Goal: Task Accomplishment & Management: Manage account settings

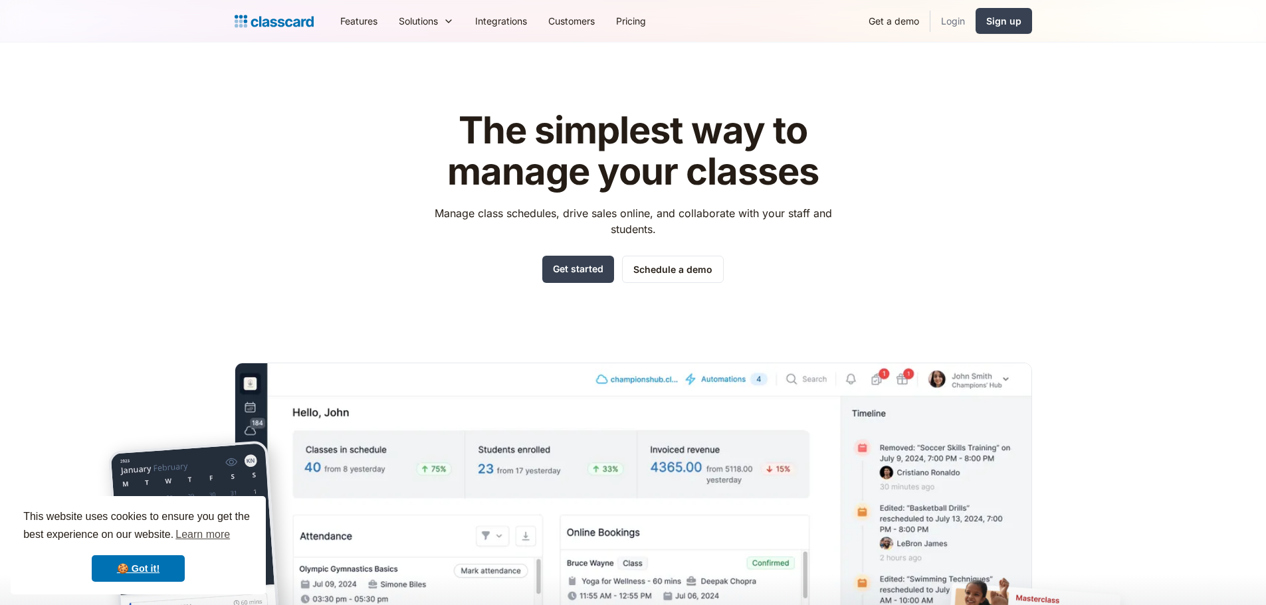
drag, startPoint x: 962, startPoint y: 18, endPoint x: 955, endPoint y: 19, distance: 6.8
click at [961, 19] on link "Login" at bounding box center [952, 21] width 45 height 30
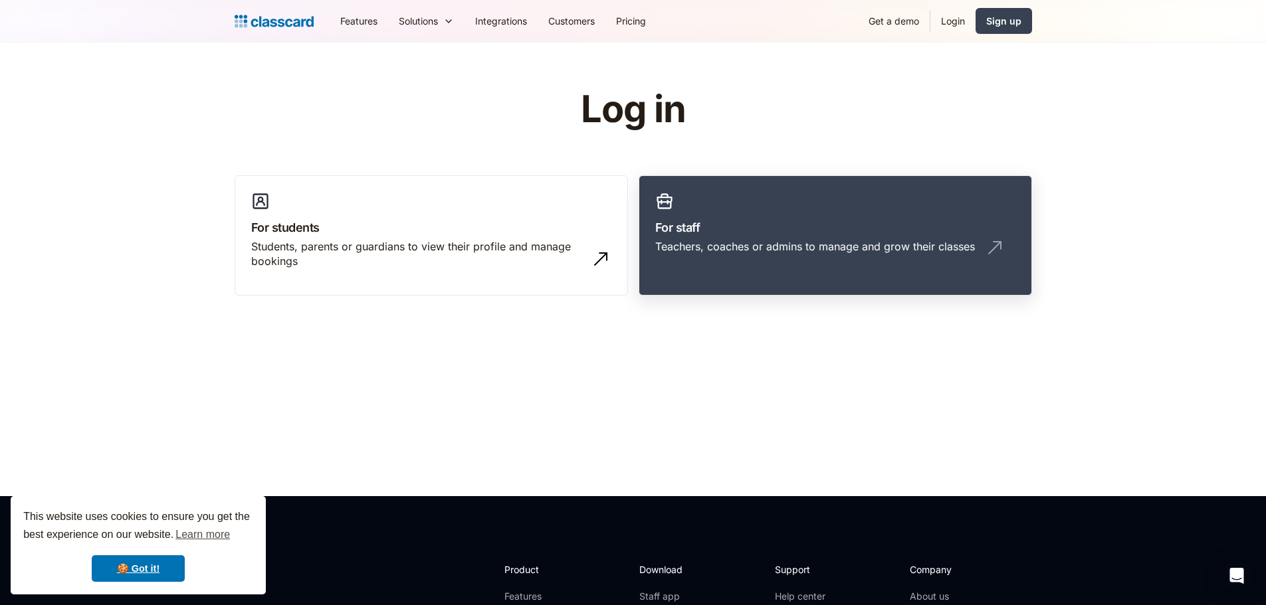
click at [694, 249] on div "Teachers, coaches or admins to manage and grow their classes" at bounding box center [815, 246] width 320 height 15
